Goal: Complete application form

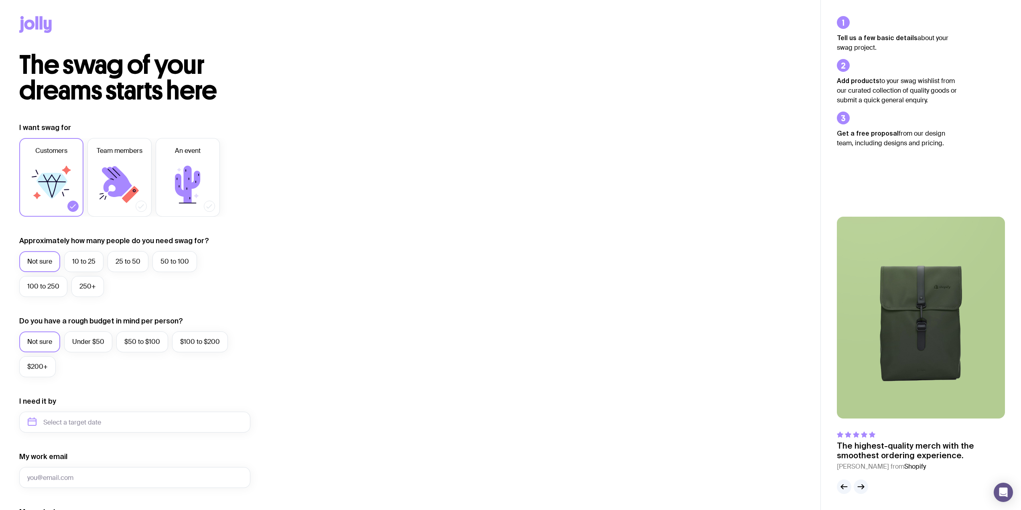
click at [87, 155] on div "Customers Team members An event" at bounding box center [134, 177] width 231 height 79
click at [115, 159] on label "Team members" at bounding box center [119, 177] width 64 height 79
click at [0, 0] on input "Team members" at bounding box center [0, 0] width 0 height 0
click at [43, 200] on icon at bounding box center [51, 184] width 48 height 48
click at [0, 0] on input "Customers" at bounding box center [0, 0] width 0 height 0
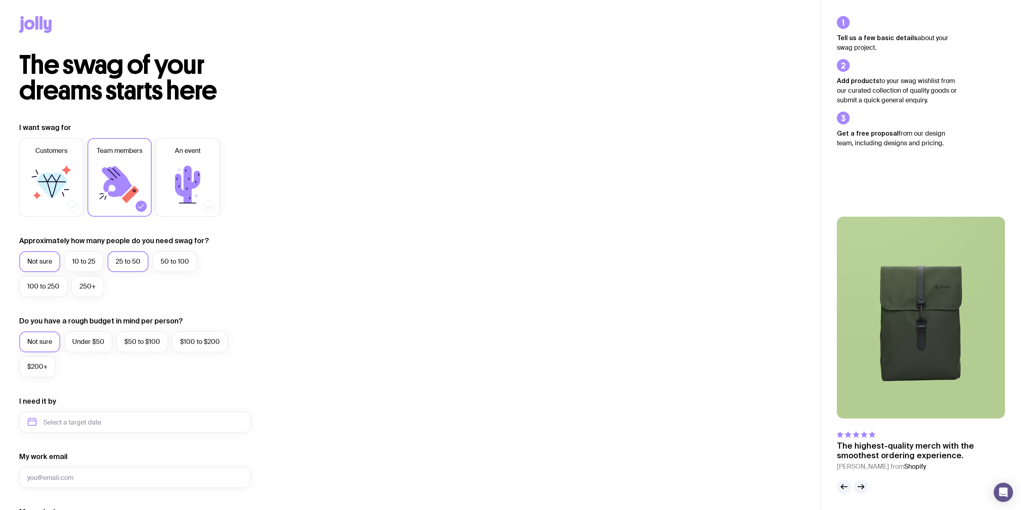
click at [118, 261] on label "25 to 50" at bounding box center [127, 261] width 41 height 21
click at [0, 0] on input "25 to 50" at bounding box center [0, 0] width 0 height 0
click at [151, 339] on label "$50 to $100" at bounding box center [142, 341] width 52 height 21
click at [0, 0] on input "$50 to $100" at bounding box center [0, 0] width 0 height 0
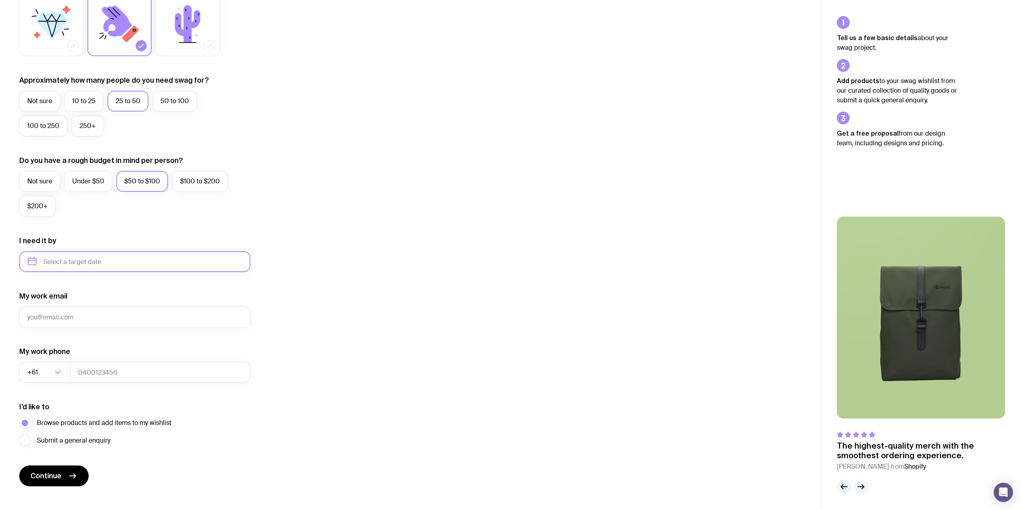
click at [150, 260] on input "text" at bounding box center [134, 261] width 231 height 21
click at [67, 357] on button "Nov" at bounding box center [70, 360] width 29 height 16
click at [104, 263] on input "[DATE]" at bounding box center [134, 261] width 231 height 21
click at [105, 364] on button "Dec" at bounding box center [103, 360] width 29 height 16
type input "[DATE]"
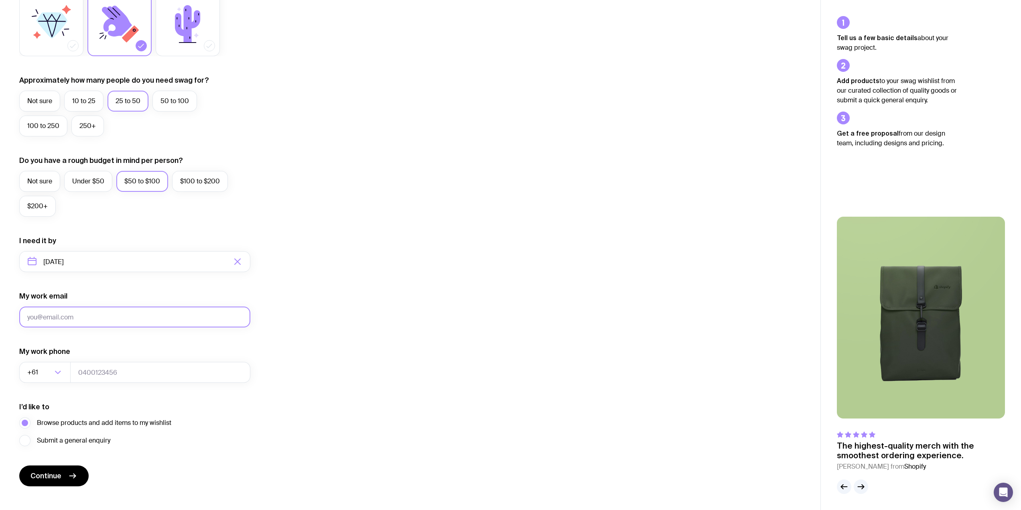
click at [71, 317] on input "My work email" at bounding box center [134, 316] width 231 height 21
type input "[EMAIL_ADDRESS][DOMAIN_NAME]"
click at [99, 373] on input "tel" at bounding box center [160, 372] width 180 height 21
type input "412806631"
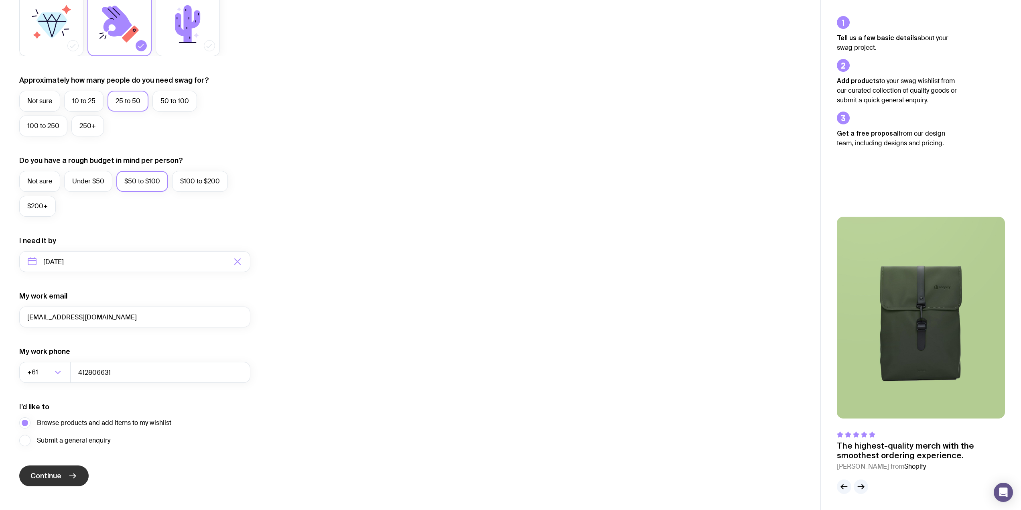
click at [48, 476] on span "Continue" at bounding box center [45, 476] width 31 height 10
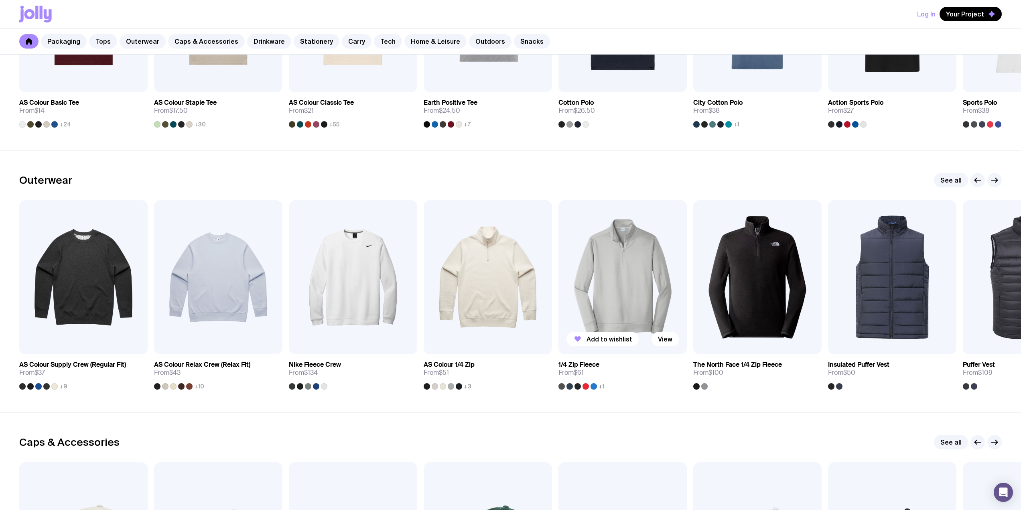
scroll to position [561, 0]
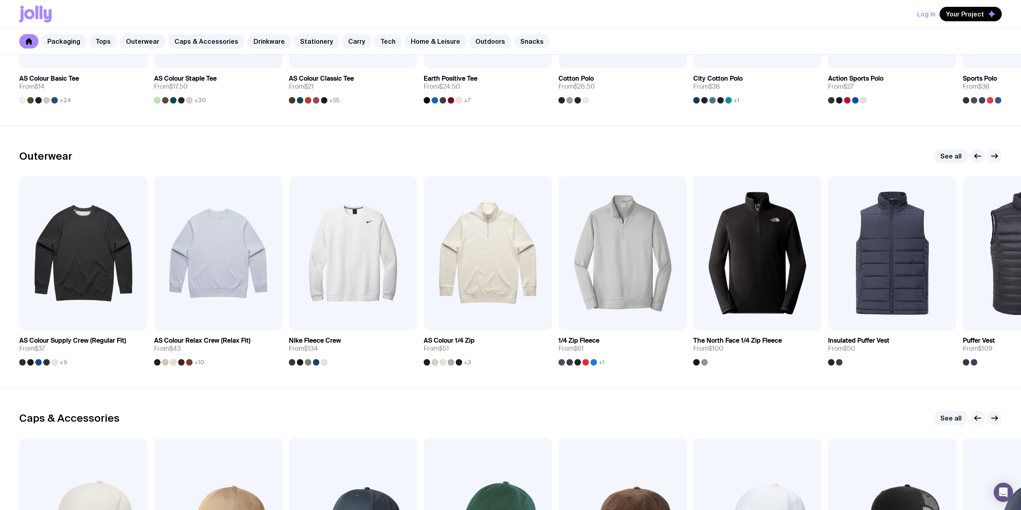
click at [993, 157] on icon "button" at bounding box center [994, 156] width 10 height 10
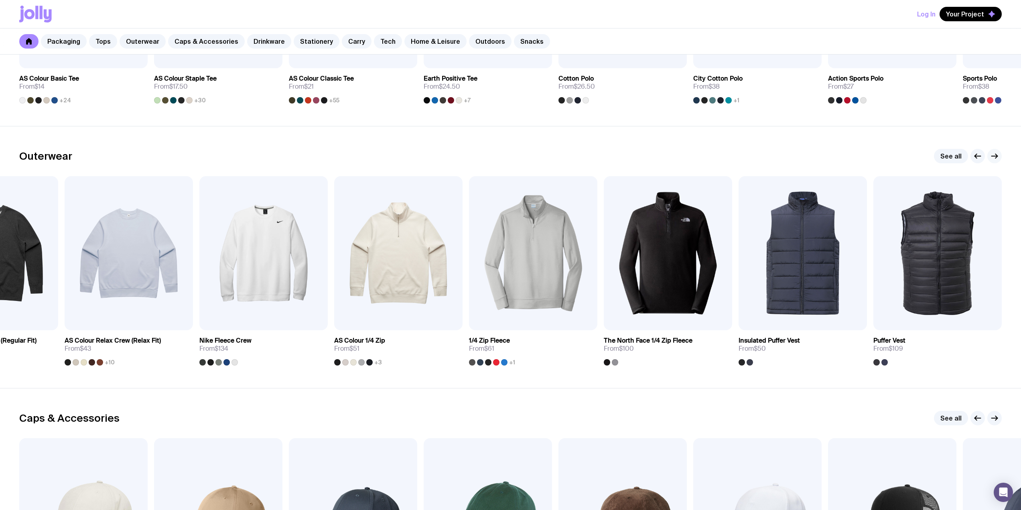
click at [995, 154] on icon "button" at bounding box center [996, 156] width 2 height 4
click at [973, 155] on icon "button" at bounding box center [978, 156] width 10 height 10
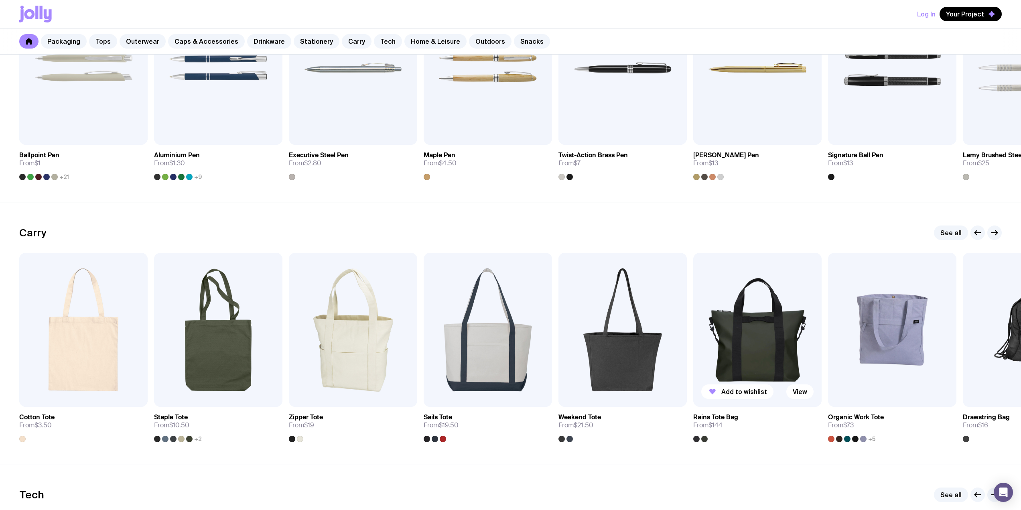
scroll to position [1564, 0]
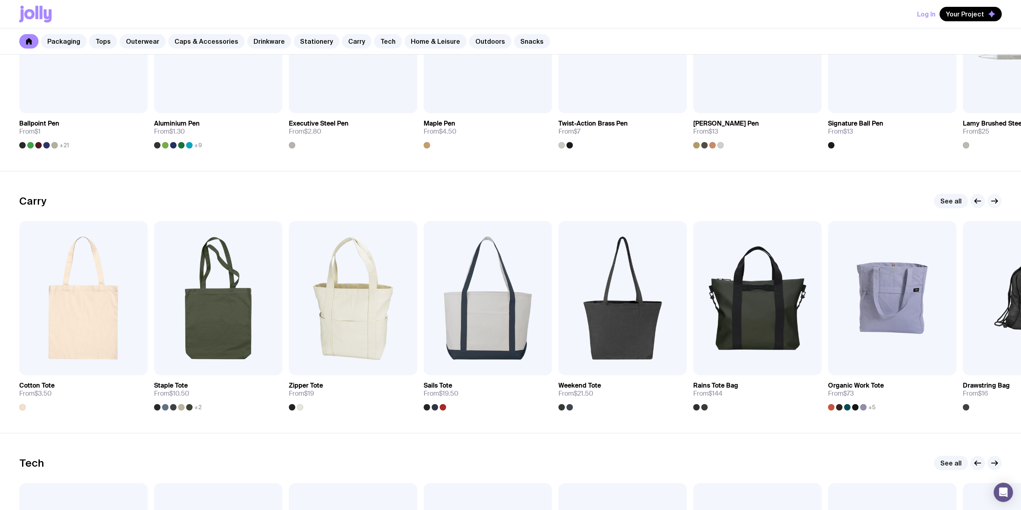
click at [996, 201] on g "button" at bounding box center [994, 201] width 6 height 4
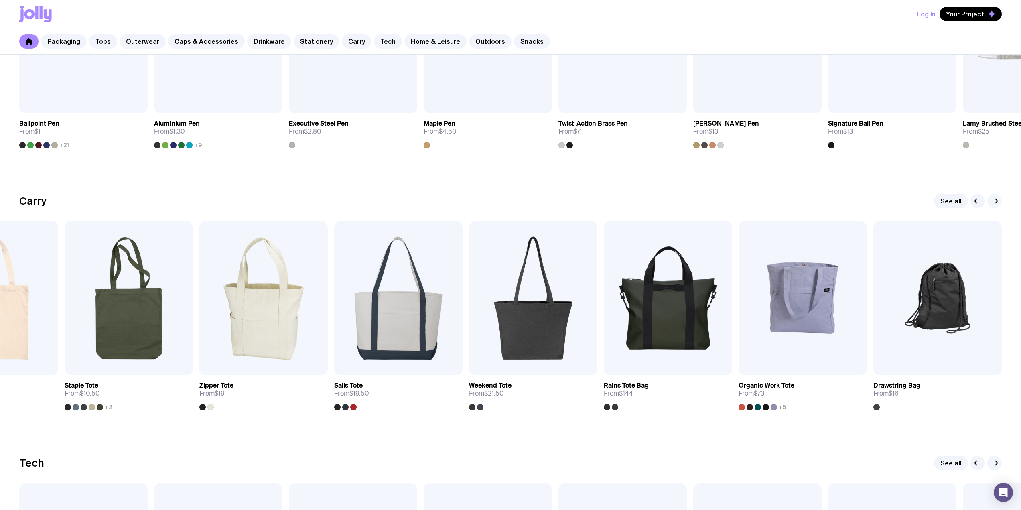
click at [996, 201] on g "button" at bounding box center [994, 201] width 6 height 4
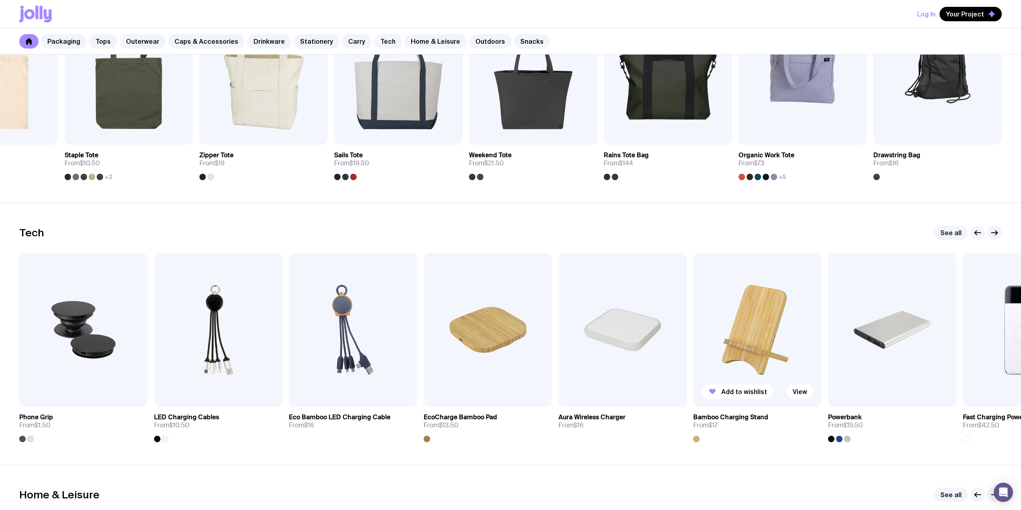
scroll to position [1845, 0]
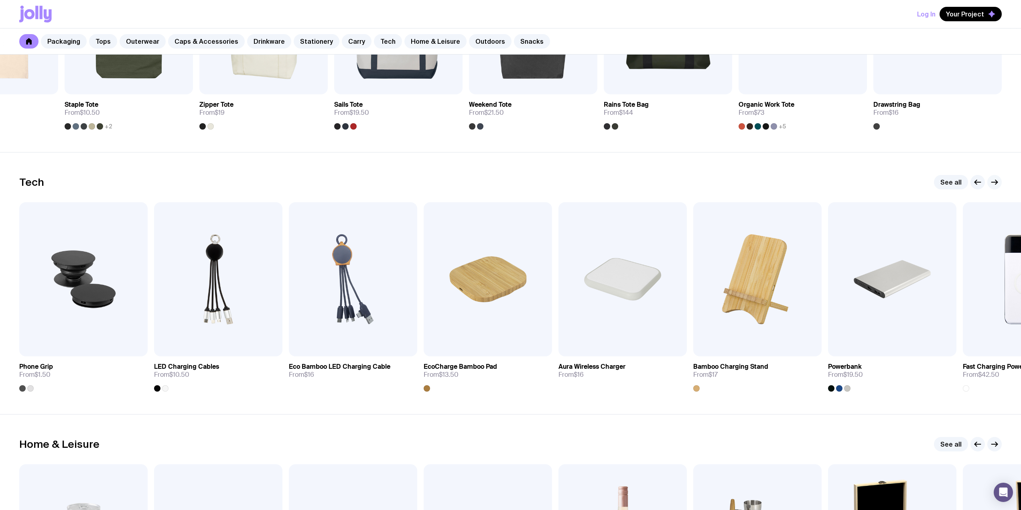
click at [994, 181] on icon "button" at bounding box center [994, 182] width 10 height 10
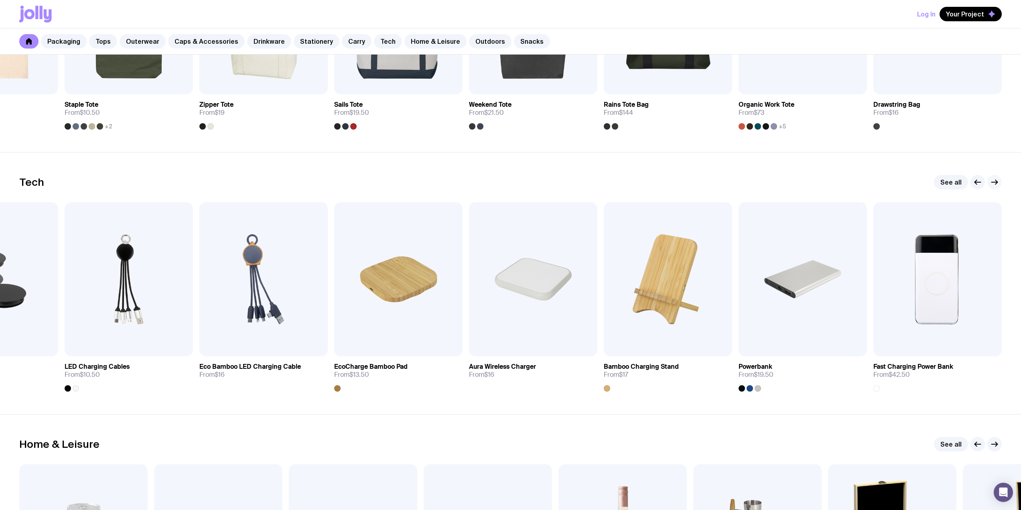
click at [994, 184] on icon "button" at bounding box center [994, 182] width 10 height 10
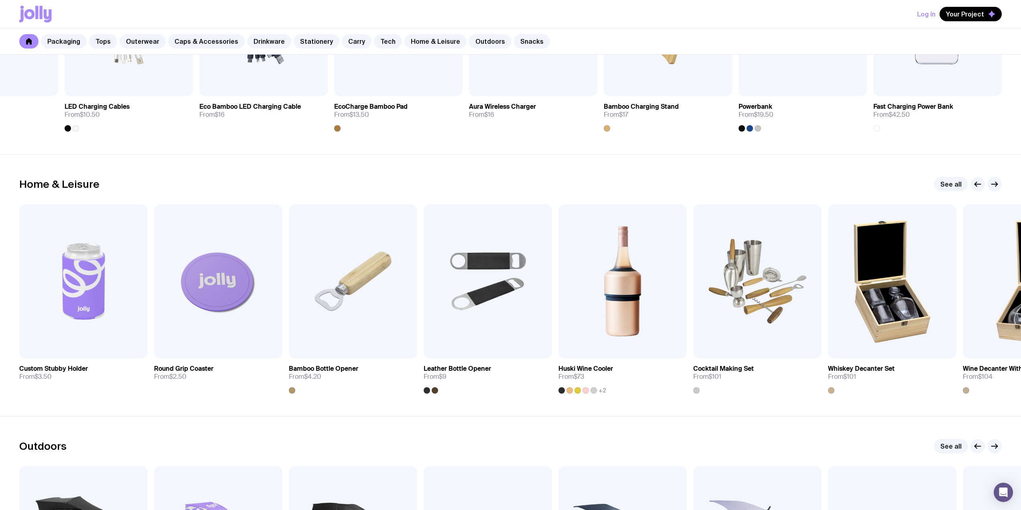
scroll to position [2166, 0]
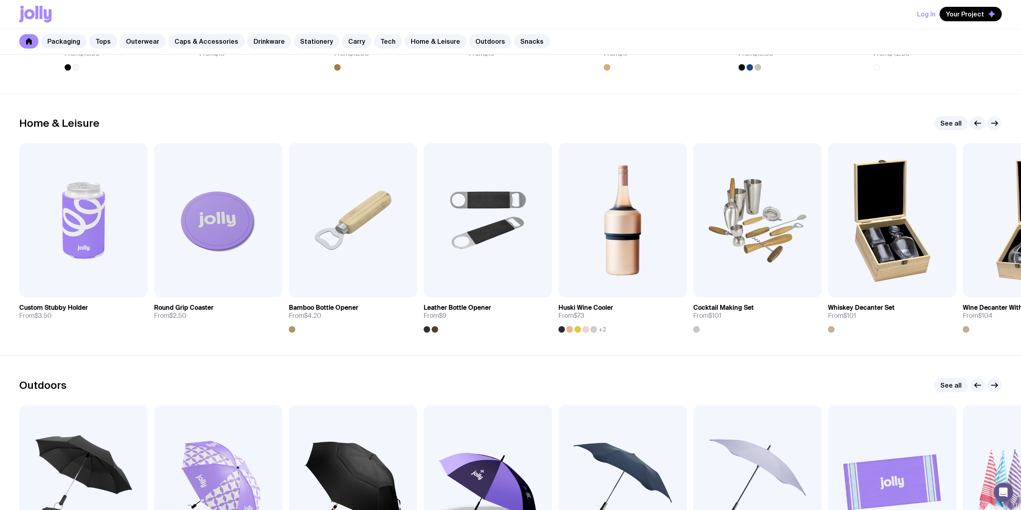
click at [997, 124] on g "button" at bounding box center [994, 123] width 6 height 4
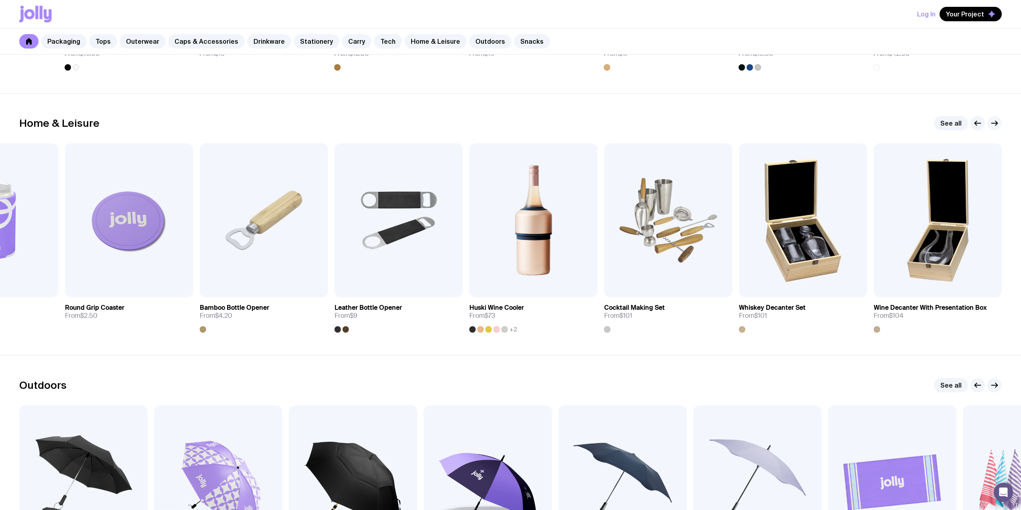
click at [997, 124] on g "button" at bounding box center [994, 123] width 6 height 4
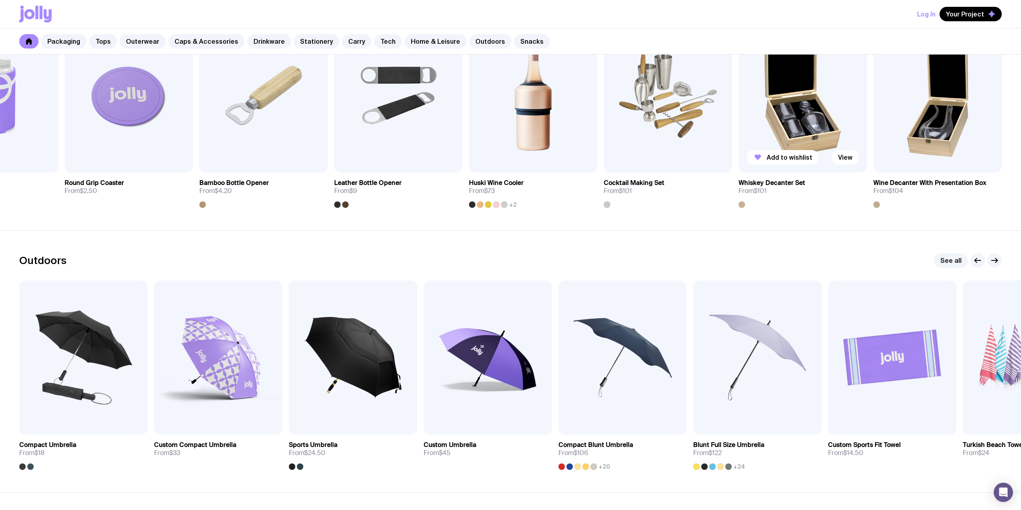
scroll to position [2366, 0]
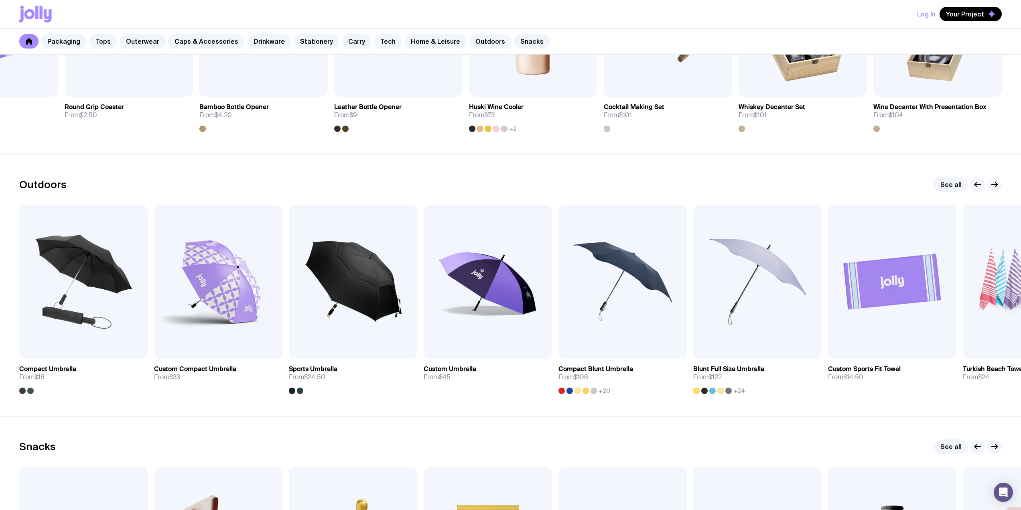
click at [996, 182] on icon "button" at bounding box center [994, 185] width 10 height 10
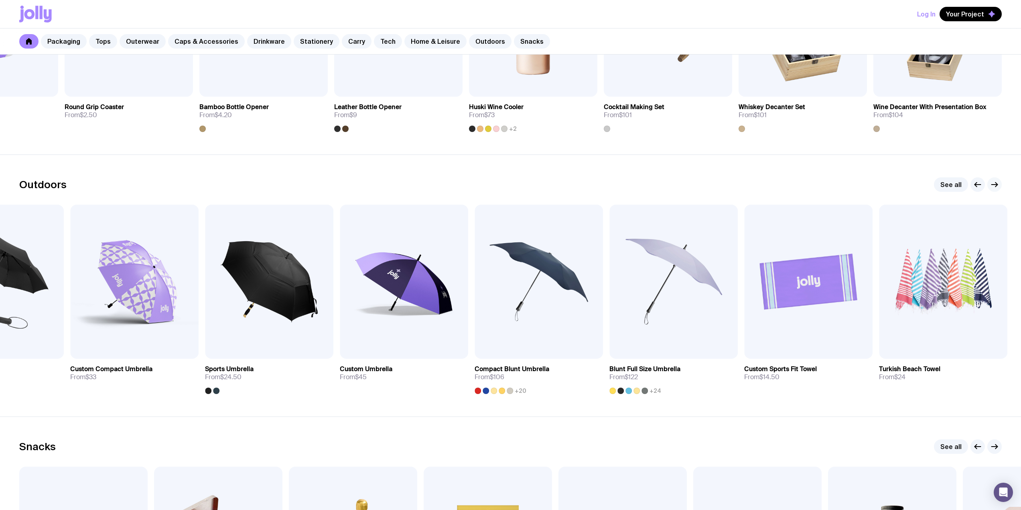
click at [996, 182] on icon "button" at bounding box center [994, 185] width 10 height 10
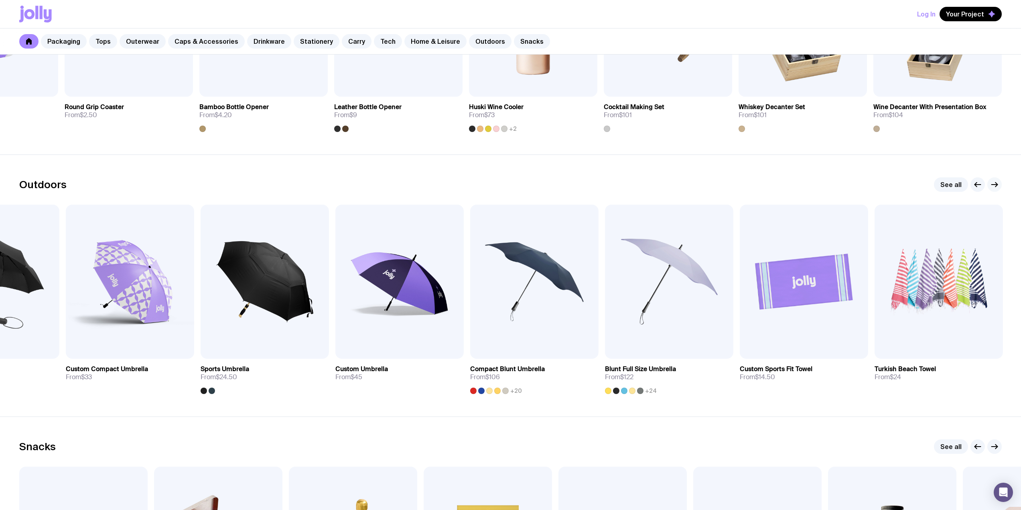
click at [994, 186] on icon "button" at bounding box center [994, 185] width 10 height 10
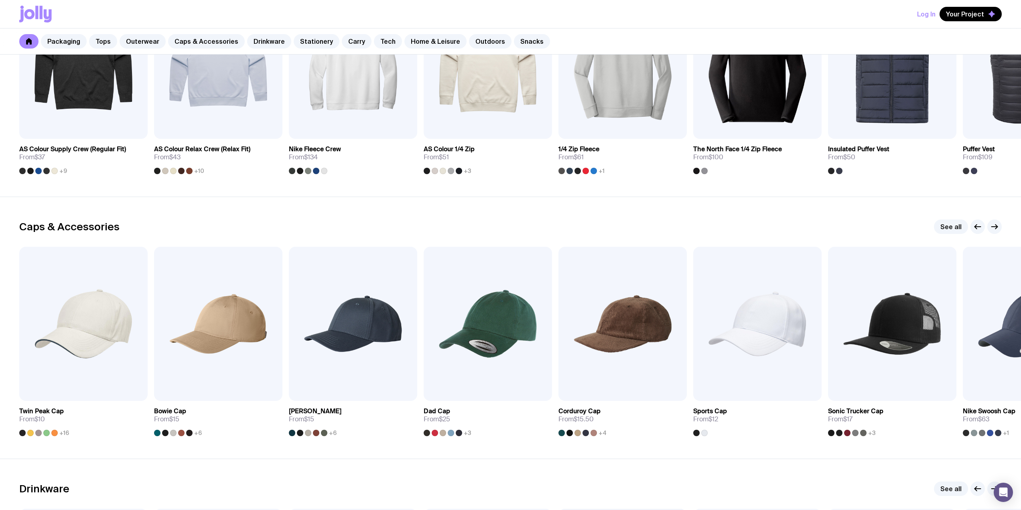
scroll to position [682, 0]
